Goal: Go to known website: Go to known website

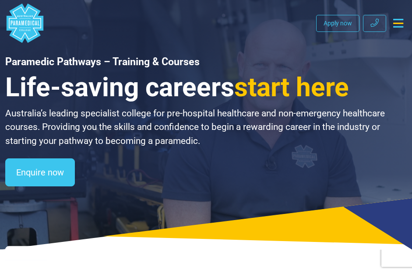
click at [399, 27] on icon "Toggle navigation" at bounding box center [398, 23] width 10 height 9
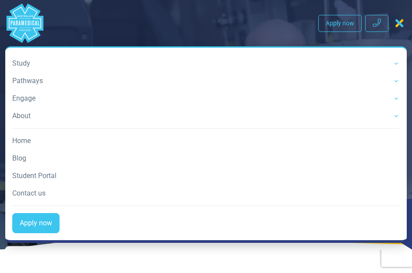
click at [130, 38] on nav ".logo-block-c1{fill:#3CC5EE;} .logo-block-c2{fill:#FFF;} .logo-horizontal-c1{fi…" at bounding box center [205, 123] width 401 height 239
click at [16, 11] on polygon "Australian Paramedical College" at bounding box center [25, 23] width 37 height 39
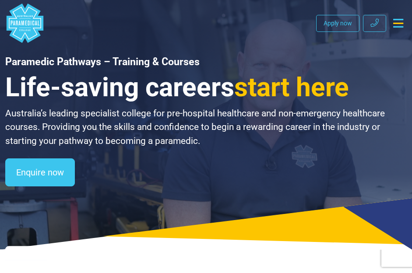
click at [26, 21] on polygon "Australian Paramedical College" at bounding box center [25, 23] width 1 height 5
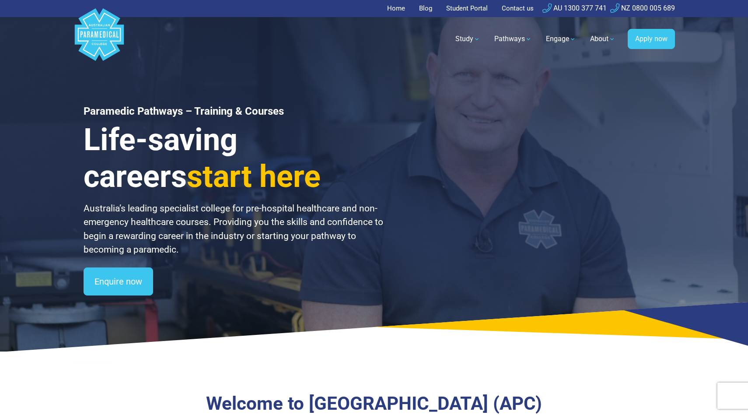
click at [411, 6] on link "Student Portal" at bounding box center [467, 8] width 52 height 17
